Goal: Information Seeking & Learning: Check status

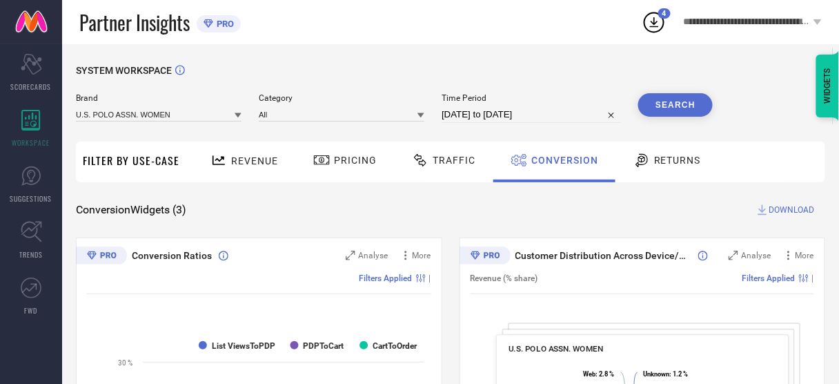
click at [238, 162] on span "Revenue" at bounding box center [254, 160] width 47 height 11
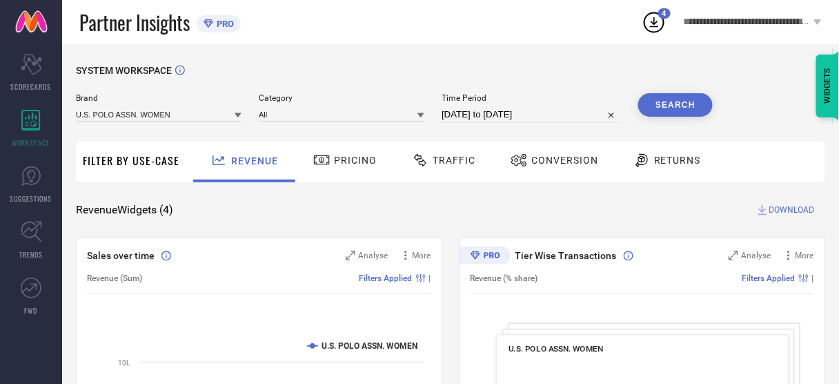
select select "6"
select select "2025"
select select "7"
select select "2025"
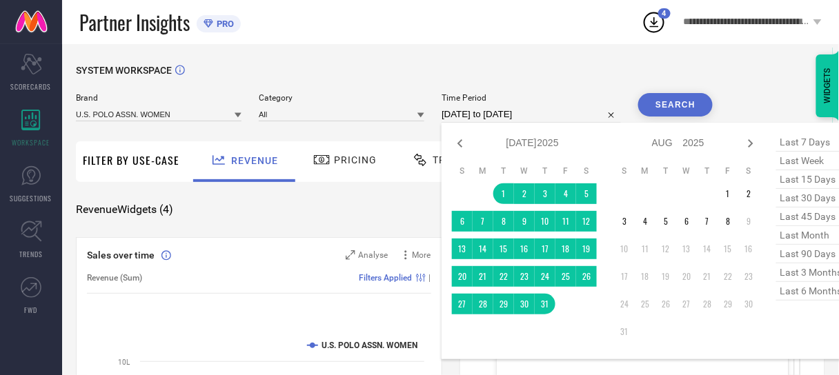
click at [461, 119] on input "[DATE] to [DATE]" at bounding box center [530, 114] width 179 height 17
type input "After [DATE]"
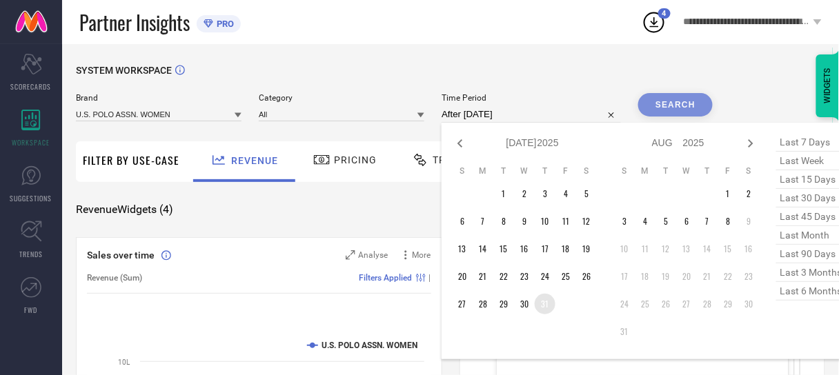
click at [546, 304] on td "31" at bounding box center [545, 304] width 21 height 21
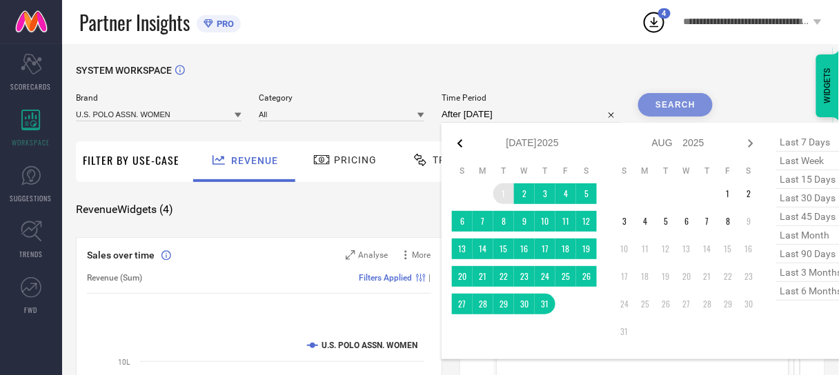
click at [462, 146] on icon at bounding box center [460, 143] width 17 height 17
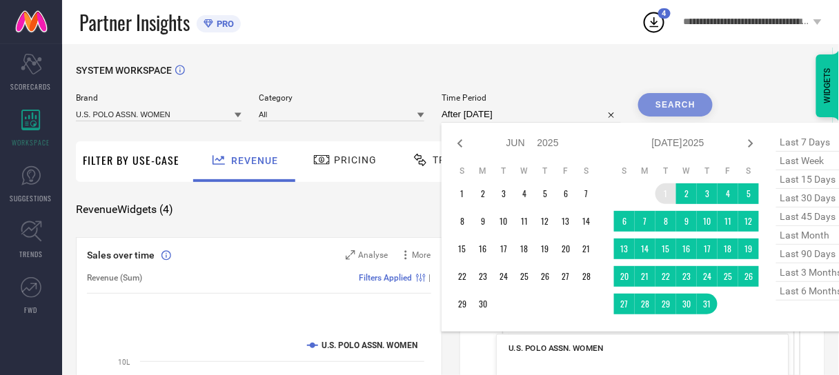
click at [462, 146] on icon at bounding box center [460, 143] width 17 height 17
select select "3"
select select "2025"
select select "4"
select select "2025"
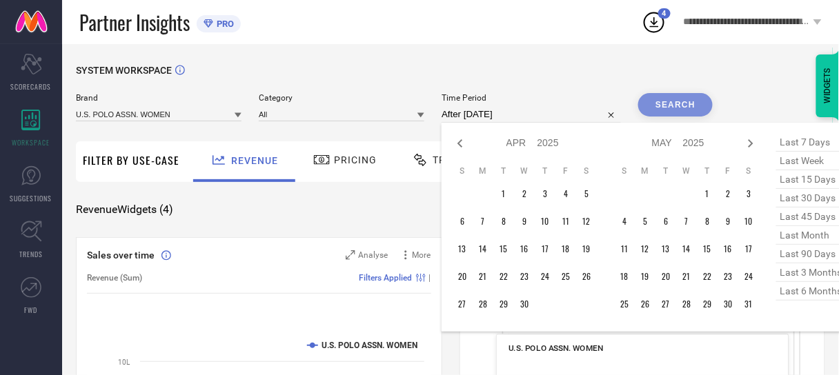
click at [462, 146] on icon at bounding box center [460, 143] width 17 height 17
select select "2"
select select "2025"
select select "3"
select select "2025"
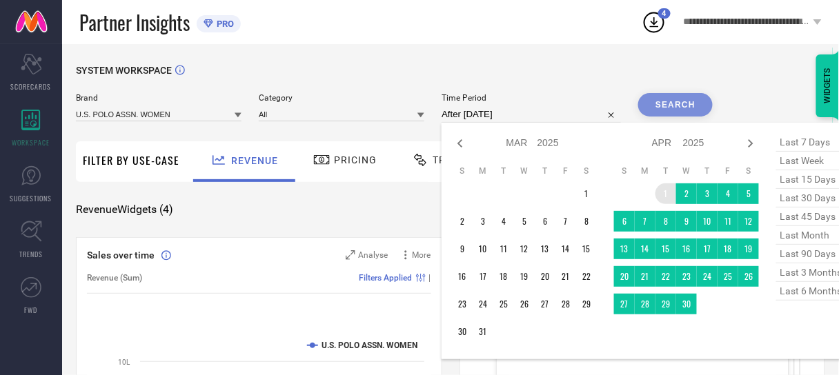
type input "[DATE] to [DATE]"
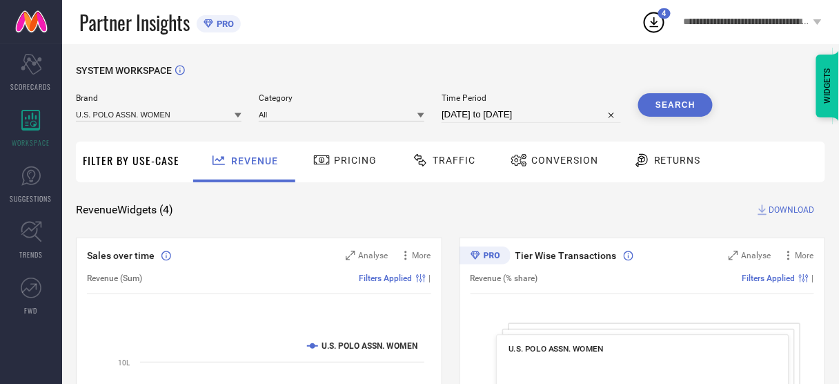
click at [661, 102] on button "Search" at bounding box center [675, 104] width 75 height 23
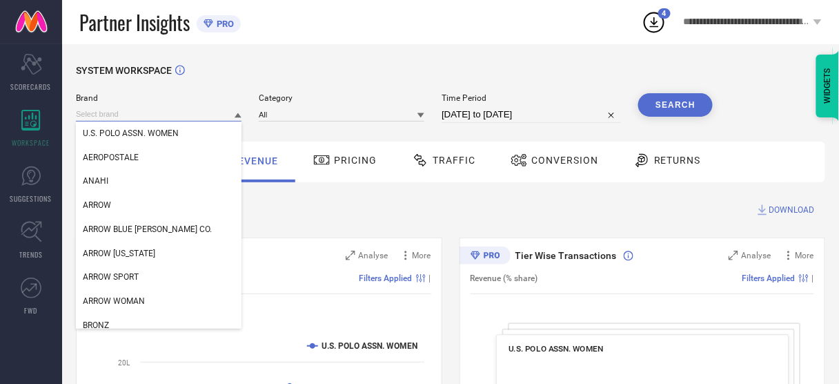
click at [197, 110] on input at bounding box center [159, 114] width 166 height 14
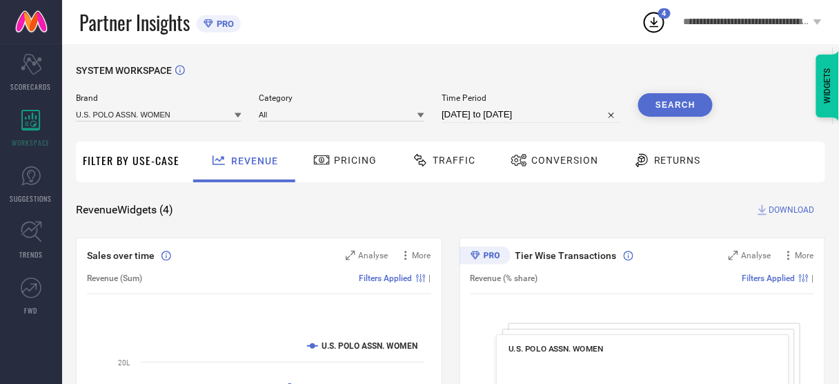
click at [193, 103] on span "Brand" at bounding box center [159, 98] width 166 height 10
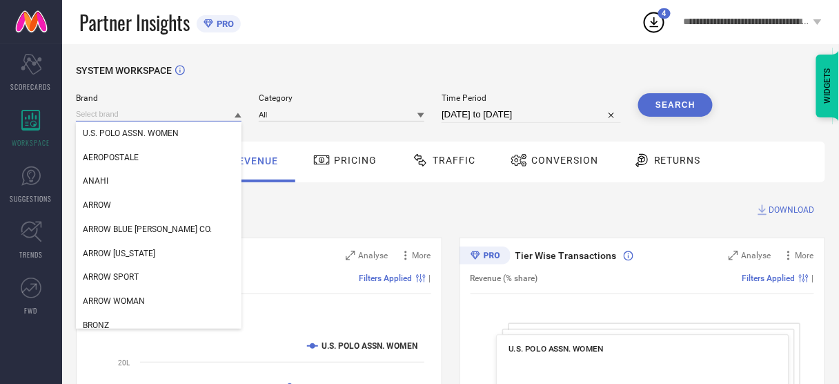
click at [189, 113] on input at bounding box center [159, 114] width 166 height 14
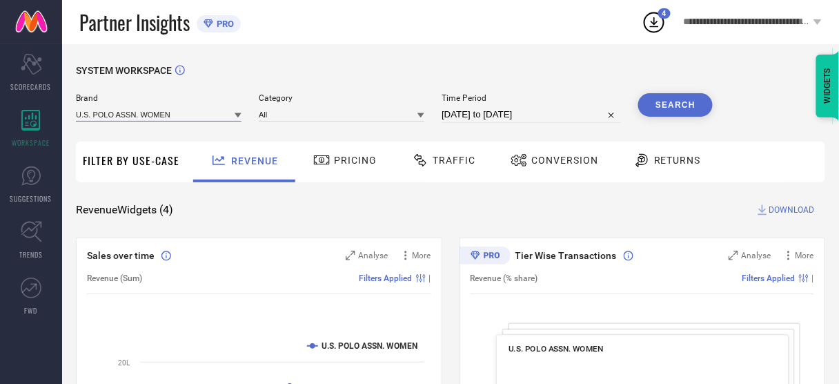
click at [189, 113] on input at bounding box center [159, 114] width 166 height 14
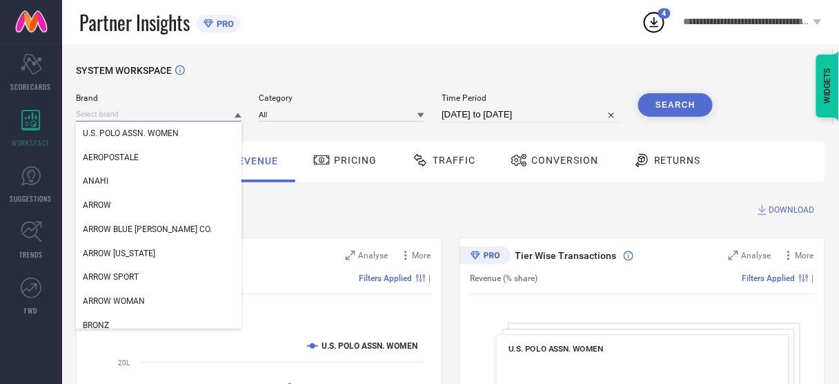
click at [189, 113] on input at bounding box center [159, 114] width 166 height 14
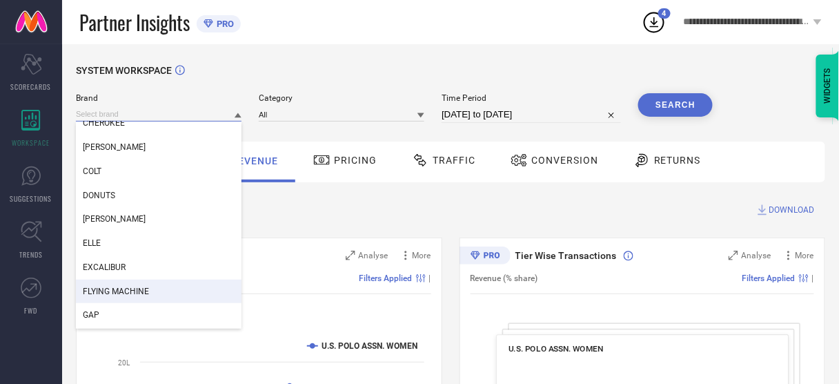
scroll to position [241, 0]
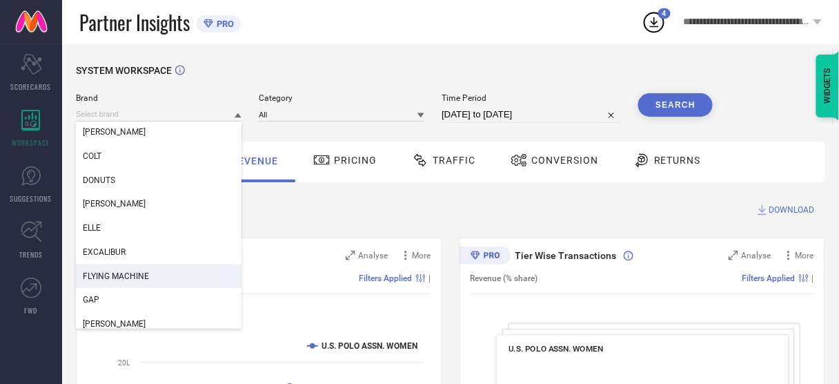
click at [143, 278] on span "FLYING MACHINE" at bounding box center [116, 276] width 66 height 10
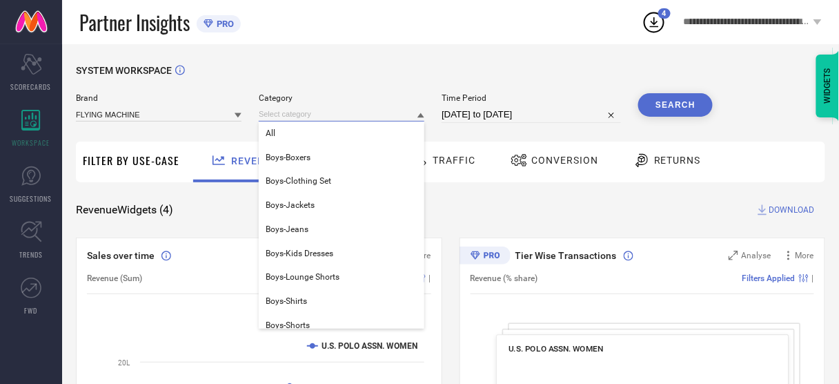
click at [320, 121] on input at bounding box center [342, 114] width 166 height 14
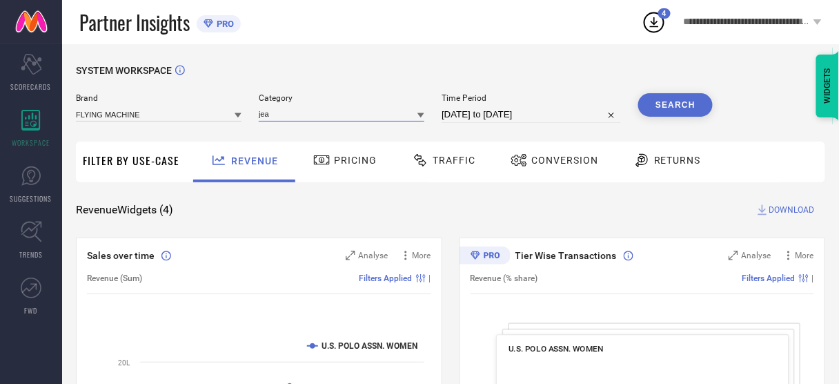
type input "[PERSON_NAME]"
click at [295, 118] on input "[PERSON_NAME]" at bounding box center [342, 114] width 166 height 14
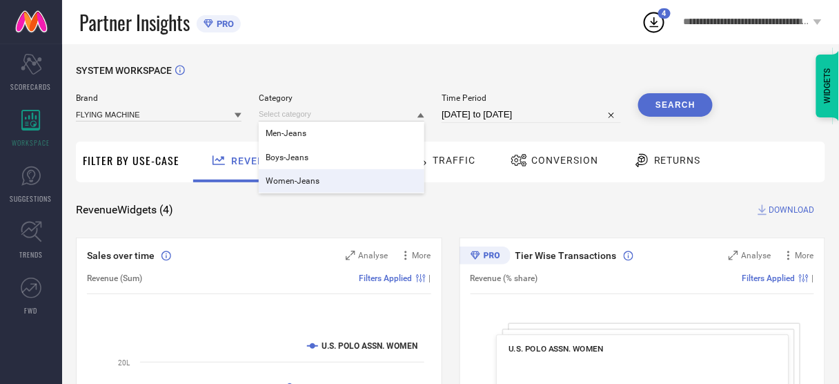
click at [294, 179] on span "Women-Jeans" at bounding box center [293, 181] width 54 height 10
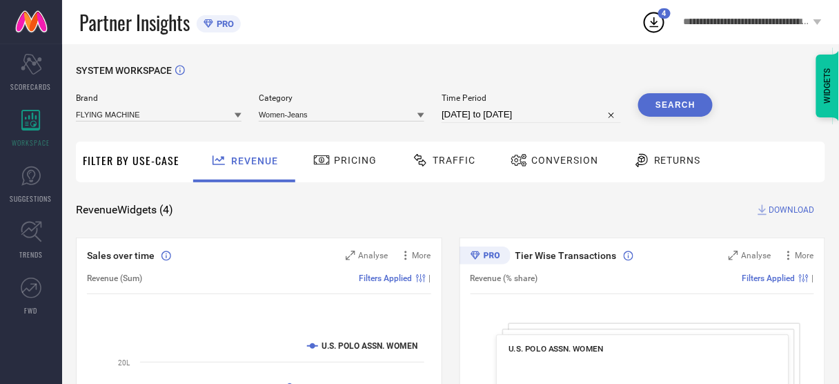
click at [671, 107] on button "Search" at bounding box center [675, 104] width 75 height 23
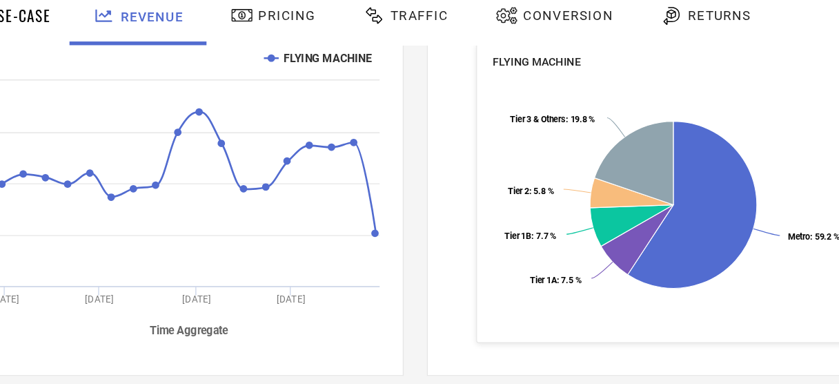
scroll to position [251, 0]
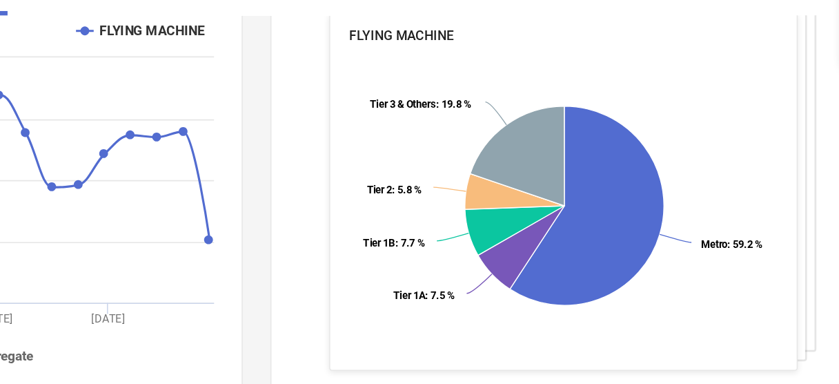
click at [483, 206] on div "Tier Wise Transactions Analyse More Revenue (% share) Filters Applied | FLYING …" at bounding box center [642, 158] width 366 height 345
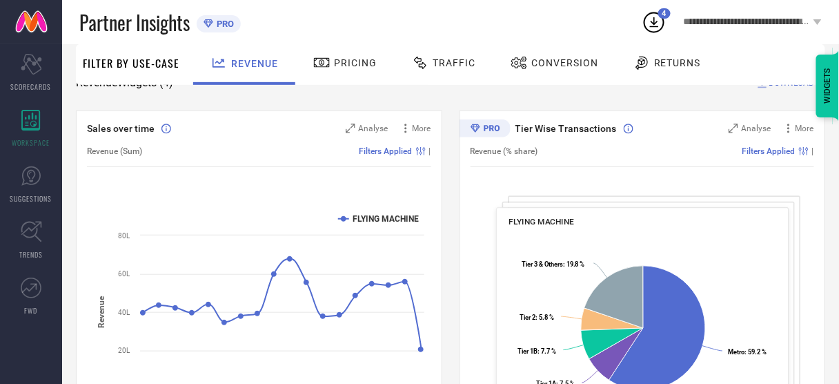
scroll to position [0, 0]
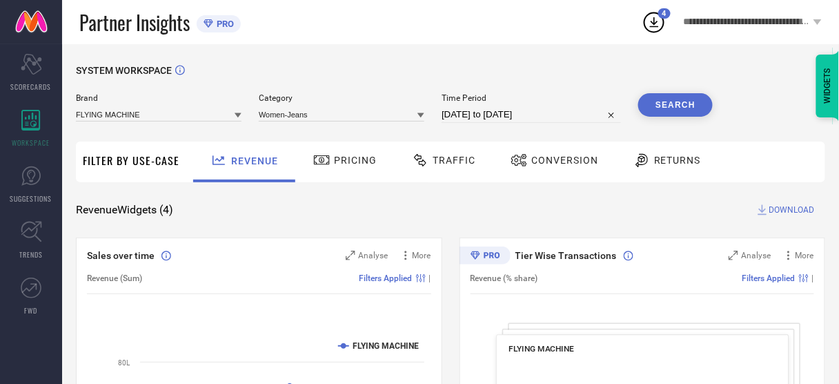
click at [433, 163] on span "Traffic" at bounding box center [454, 160] width 43 height 11
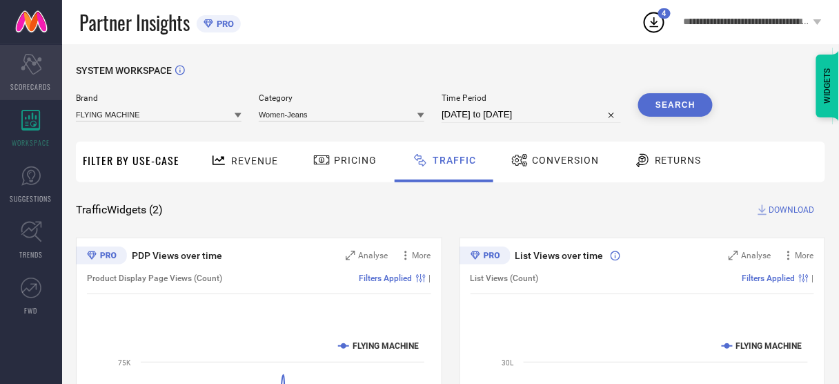
click at [40, 76] on div "Scorecard SCORECARDS" at bounding box center [31, 72] width 62 height 55
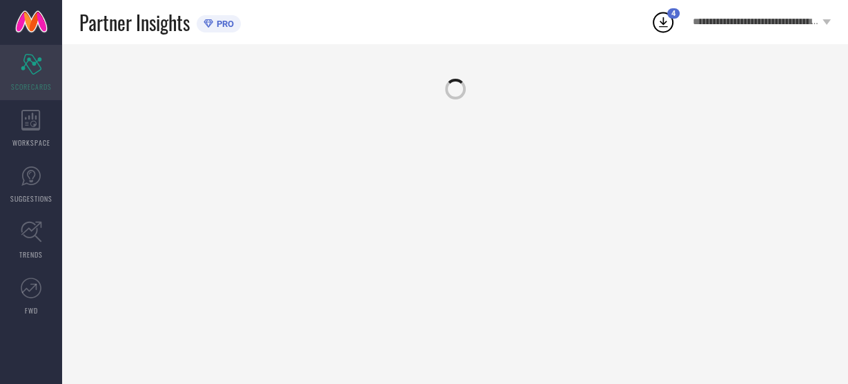
click at [40, 76] on div "Scorecard SCORECARDS" at bounding box center [31, 72] width 62 height 55
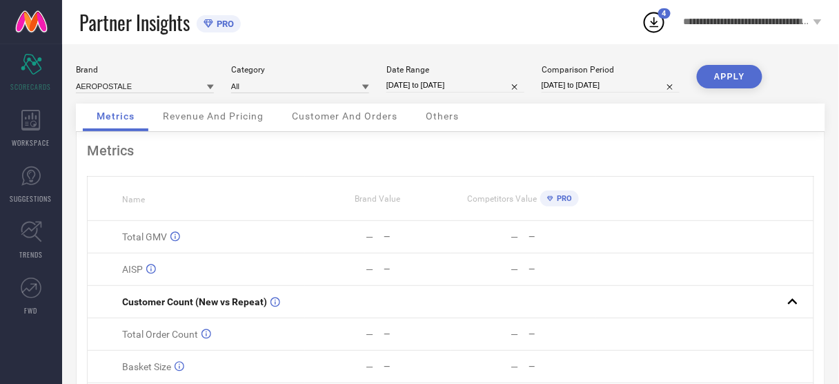
click at [356, 118] on span "Customer And Orders" at bounding box center [345, 115] width 106 height 11
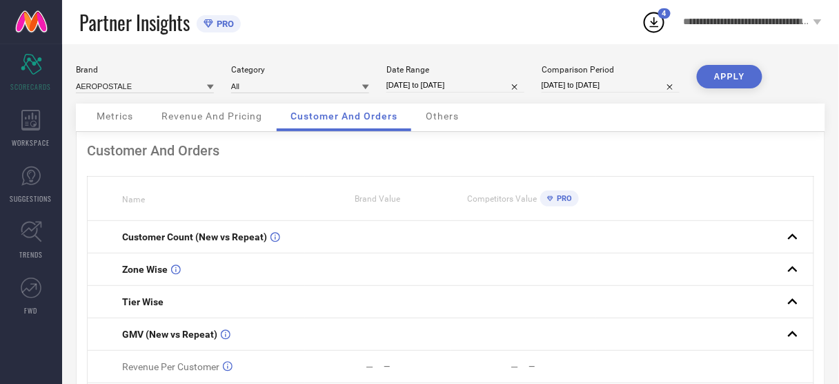
click at [211, 115] on span "Revenue And Pricing" at bounding box center [211, 115] width 101 height 11
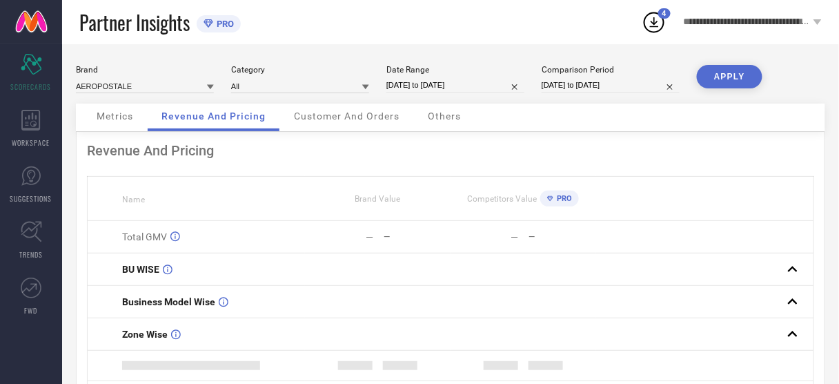
scroll to position [114, 0]
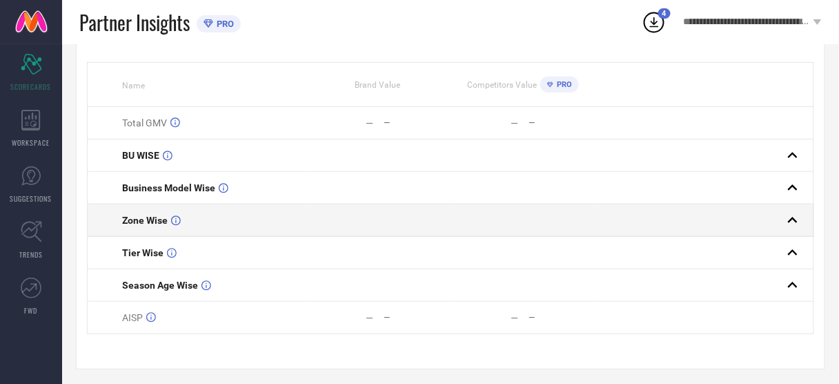
click at [313, 224] on td at bounding box center [378, 220] width 146 height 32
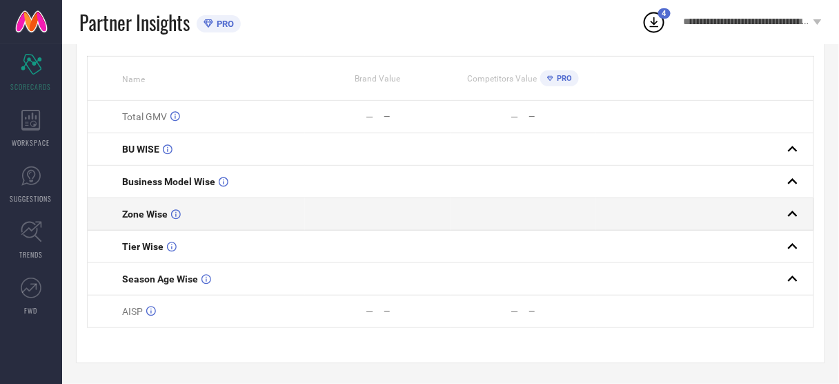
scroll to position [0, 0]
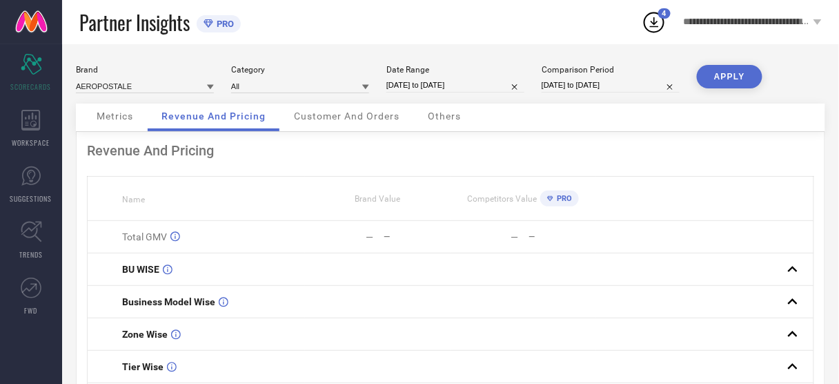
click at [117, 117] on span "Metrics" at bounding box center [115, 115] width 37 height 11
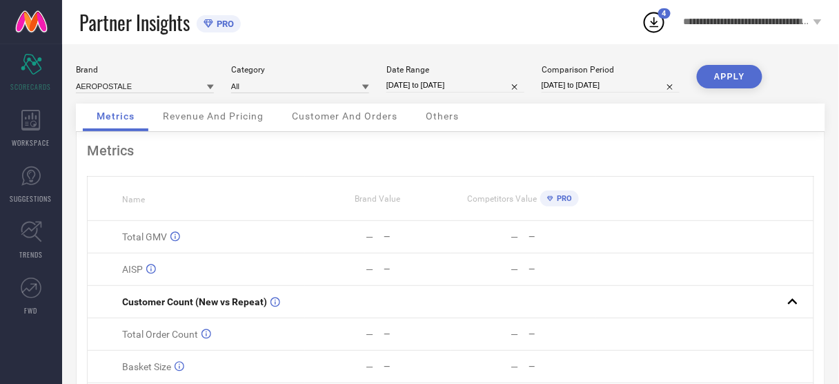
click at [364, 112] on span "Customer And Orders" at bounding box center [345, 115] width 106 height 11
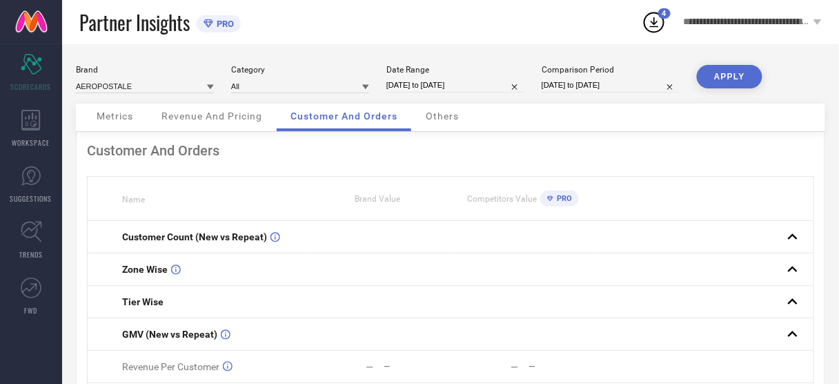
click at [448, 119] on span "Others" at bounding box center [442, 115] width 33 height 11
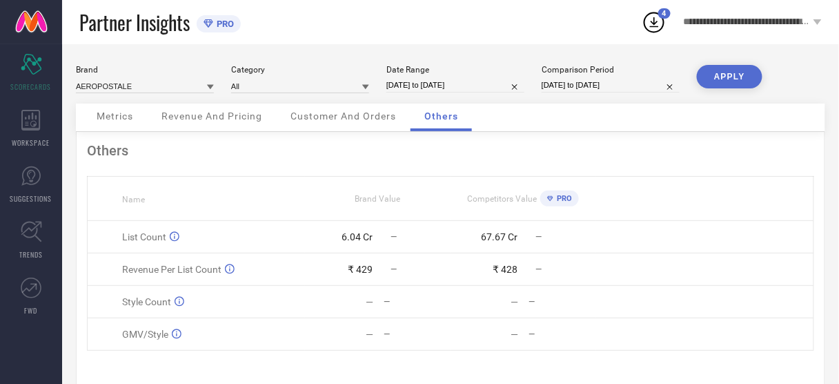
scroll to position [24, 0]
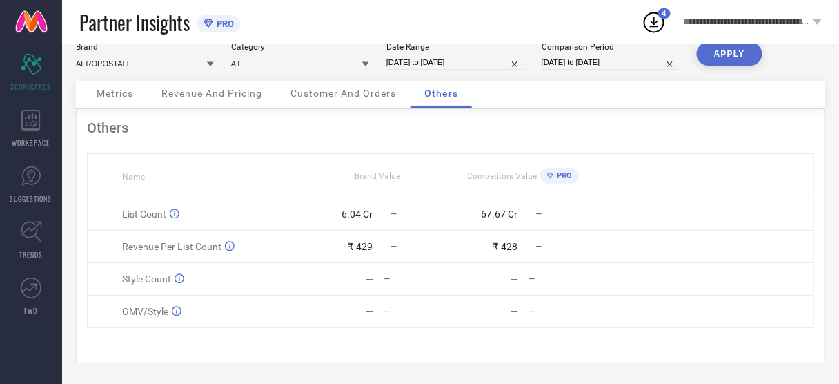
click at [328, 93] on span "Customer And Orders" at bounding box center [343, 93] width 106 height 11
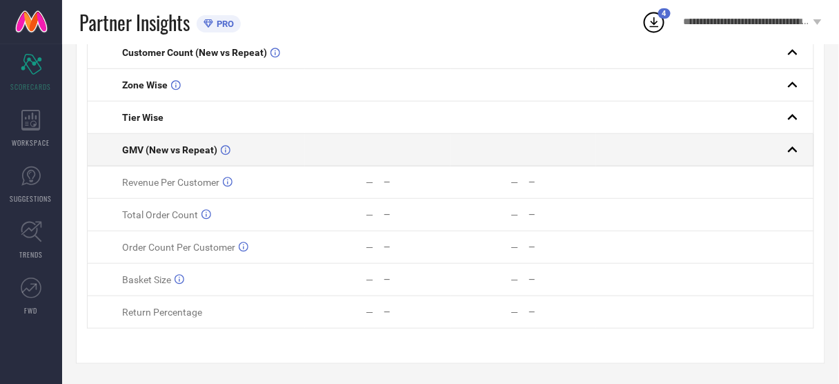
scroll to position [0, 0]
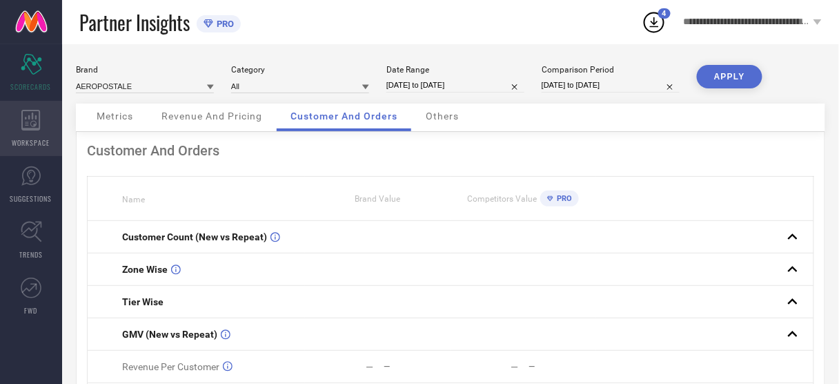
click at [32, 117] on icon at bounding box center [30, 120] width 19 height 21
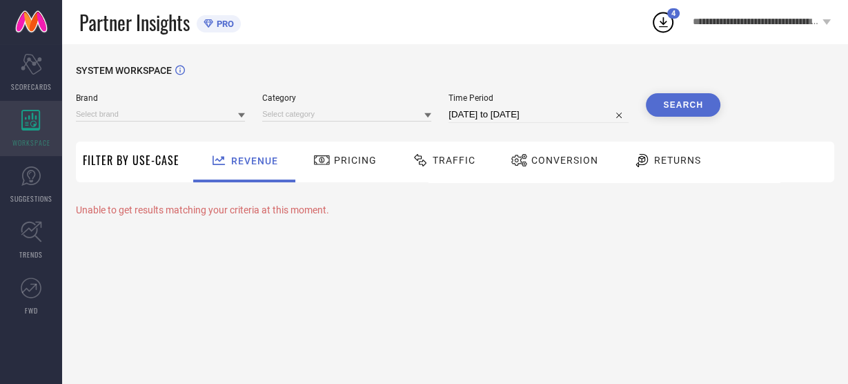
type input "AEROPOSTALE"
type input "All"
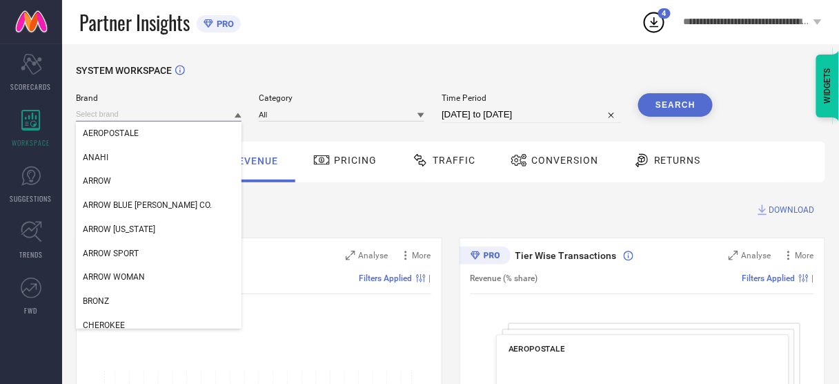
click at [191, 115] on input at bounding box center [159, 114] width 166 height 14
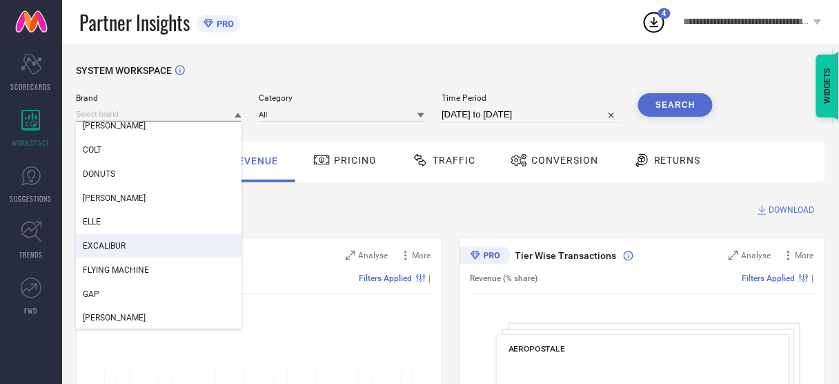
scroll to position [227, 0]
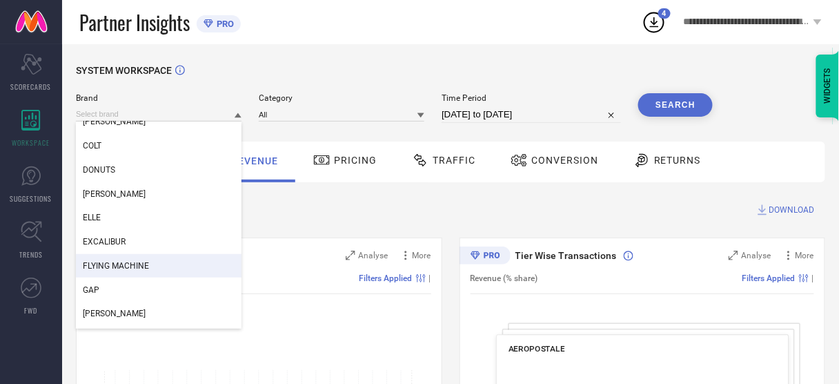
click at [143, 262] on span "FLYING MACHINE" at bounding box center [116, 266] width 66 height 10
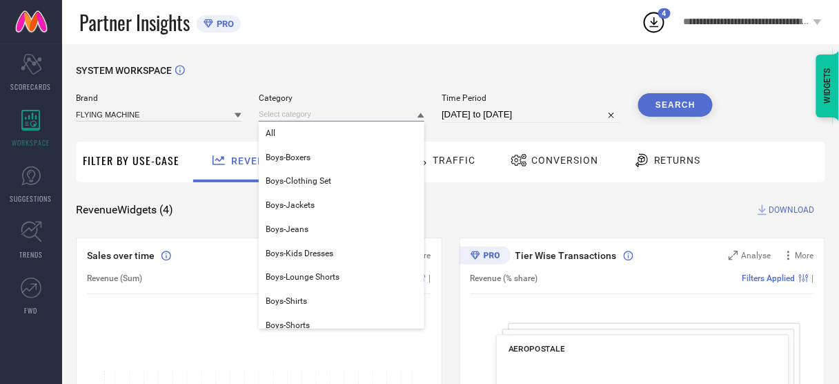
click at [385, 121] on input at bounding box center [342, 114] width 166 height 14
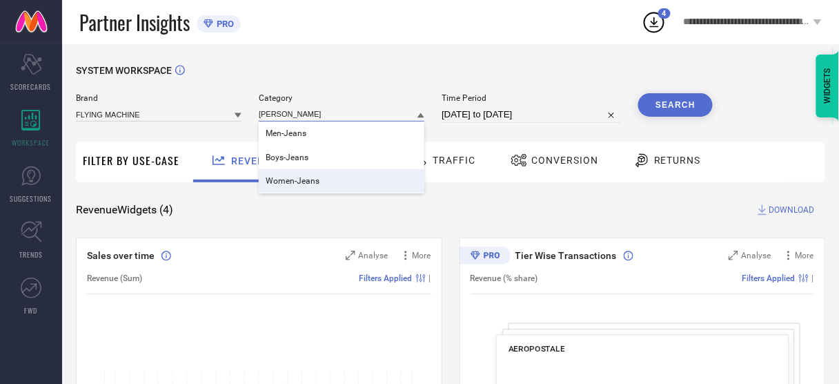
type input "[PERSON_NAME]"
click at [316, 176] on div "Women-Jeans" at bounding box center [342, 180] width 166 height 23
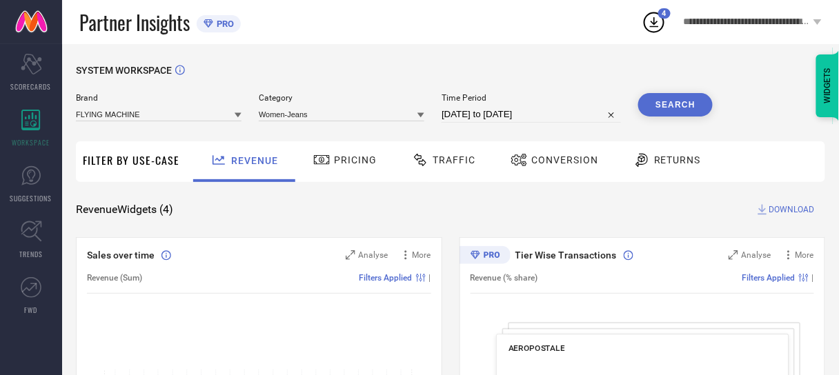
select select "6"
select select "2025"
select select "7"
select select "2025"
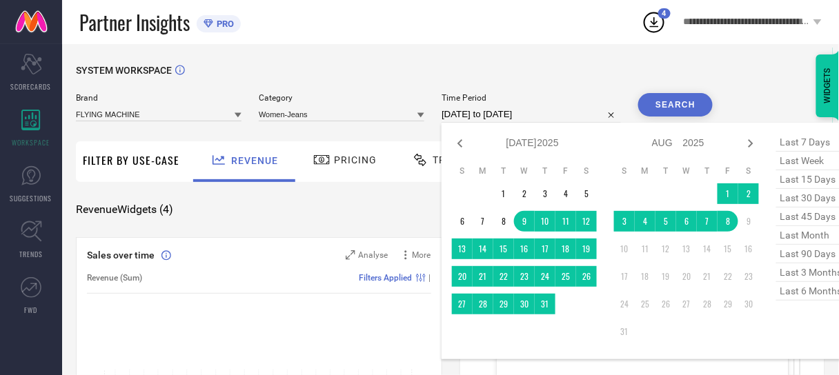
click at [532, 110] on input "[DATE] to [DATE]" at bounding box center [530, 114] width 179 height 17
type input "After [DATE]"
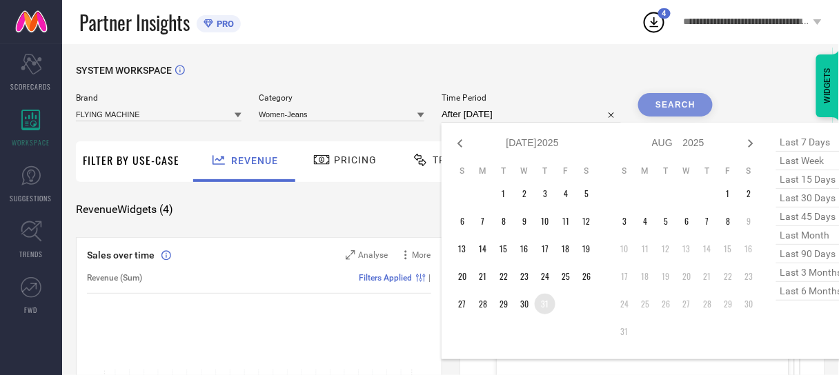
click at [546, 309] on td "31" at bounding box center [545, 304] width 21 height 21
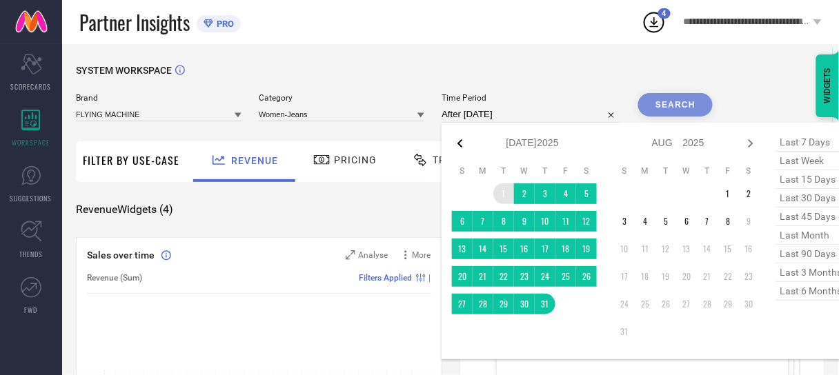
click at [458, 147] on icon at bounding box center [460, 143] width 17 height 17
select select "4"
select select "2025"
select select "5"
select select "2025"
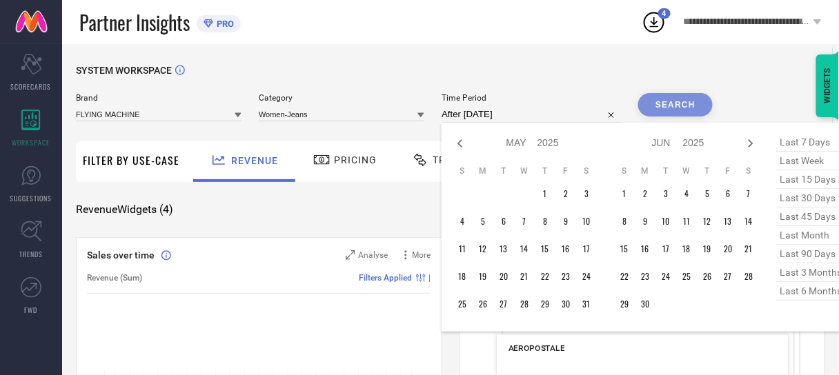
click at [458, 147] on icon at bounding box center [460, 143] width 17 height 17
select select "3"
select select "2025"
select select "4"
select select "2025"
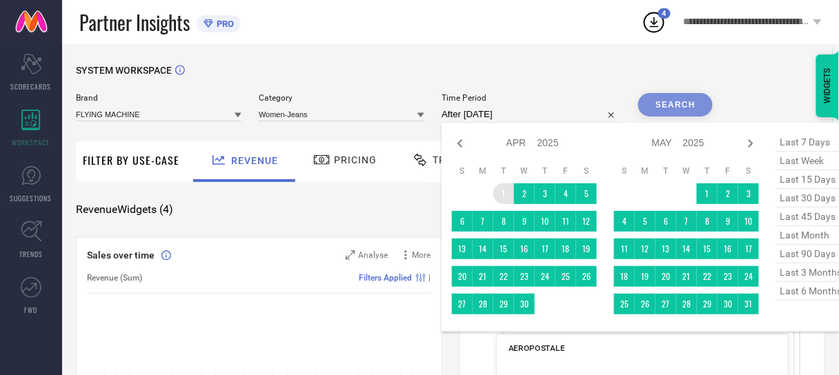
type input "[DATE] to [DATE]"
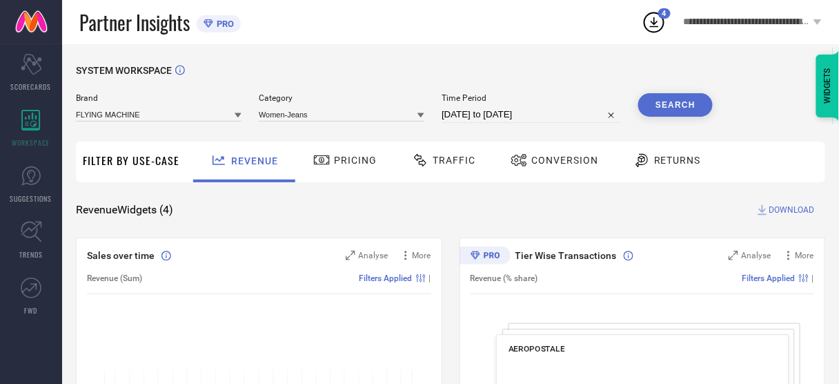
click at [675, 102] on button "Search" at bounding box center [675, 104] width 75 height 23
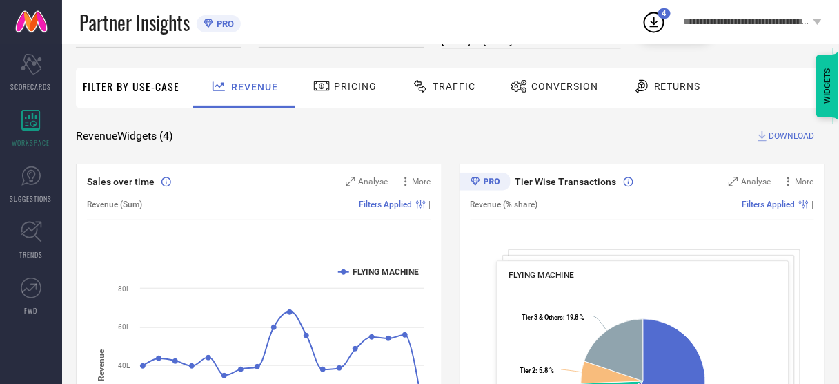
scroll to position [0, 0]
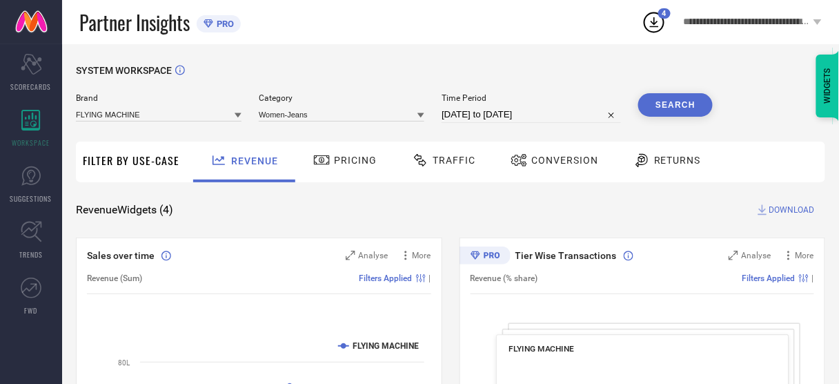
click at [343, 166] on span "Pricing" at bounding box center [355, 160] width 43 height 11
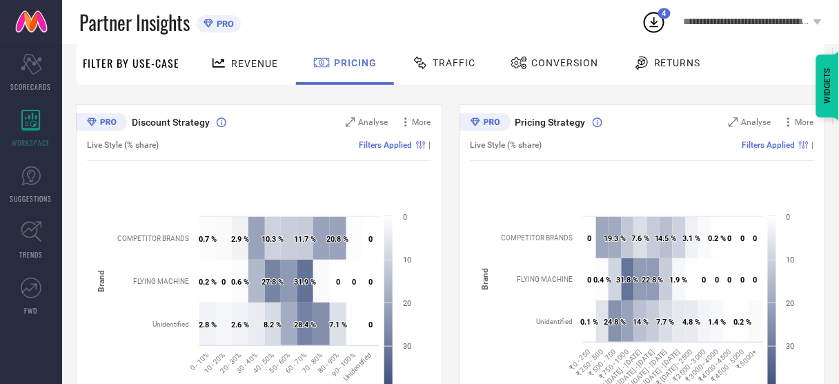
scroll to position [108, 0]
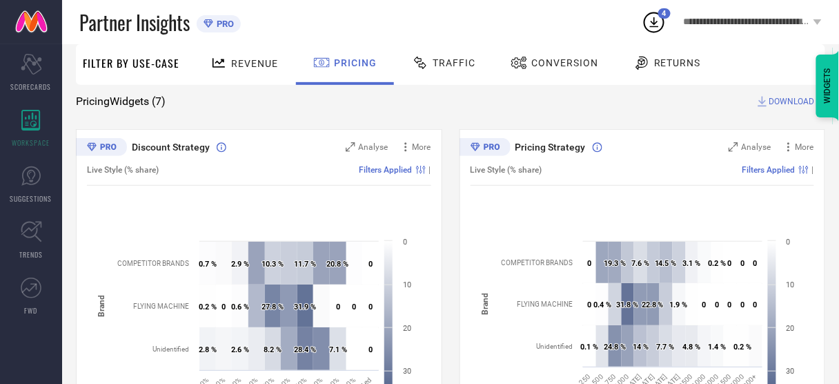
click at [439, 63] on span "Traffic" at bounding box center [454, 62] width 43 height 11
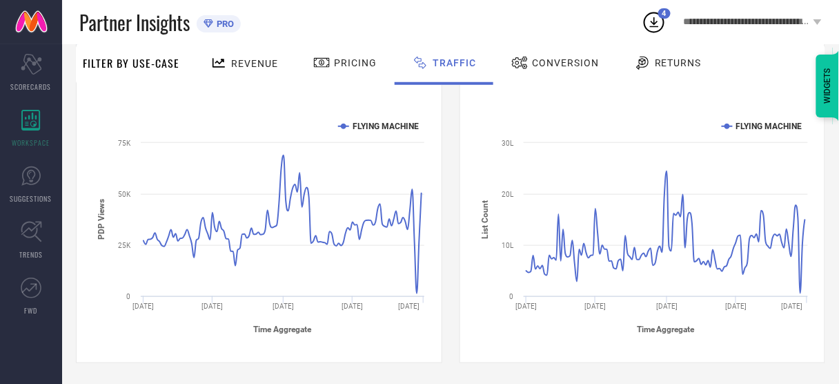
scroll to position [0, 0]
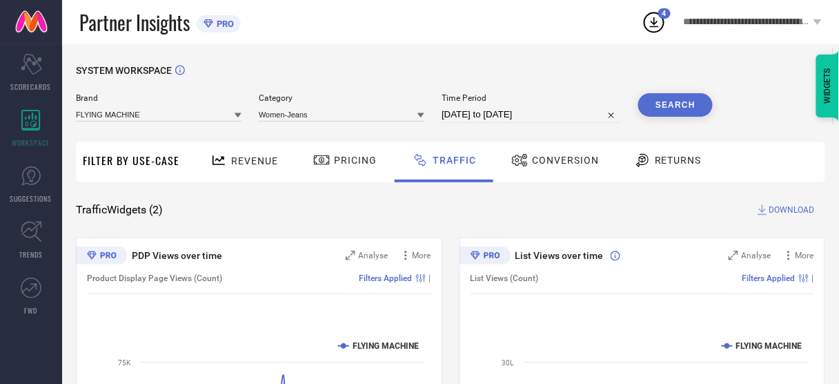
click at [535, 158] on span "Conversion" at bounding box center [565, 160] width 67 height 11
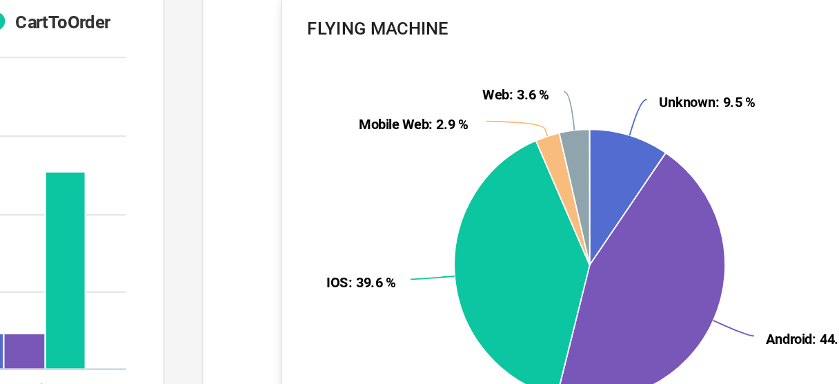
scroll to position [202, 0]
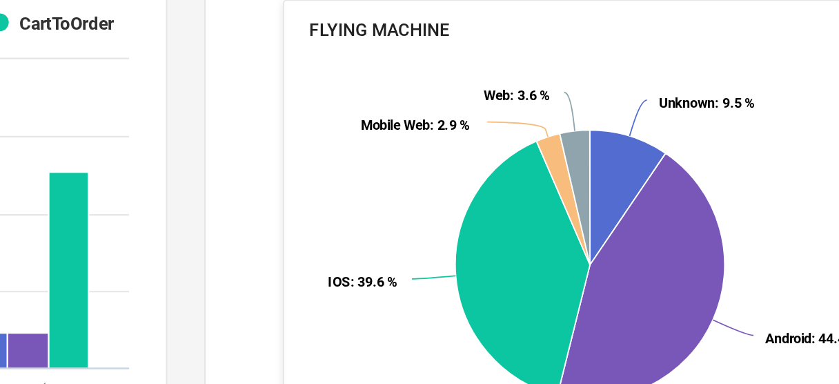
drag, startPoint x: 671, startPoint y: 194, endPoint x: 629, endPoint y: 177, distance: 44.8
click at [629, 177] on rect at bounding box center [642, 254] width 268 height 199
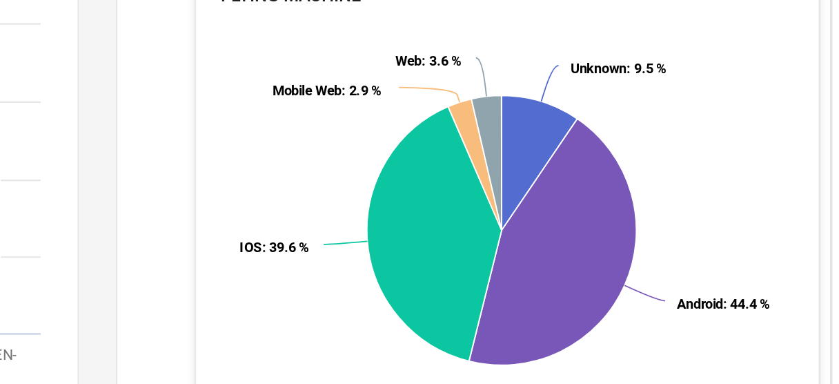
click at [449, 228] on div "Conversion Ratios Analyse More Filters Applied | Created with Highcharts 9.3.3 …" at bounding box center [450, 388] width 749 height 707
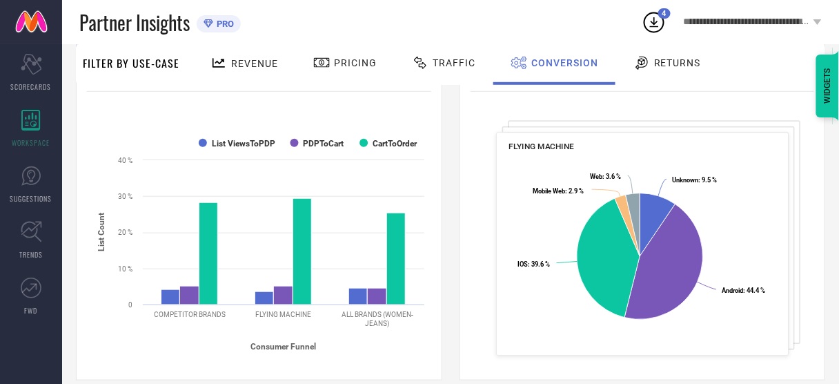
scroll to position [0, 0]
